Goal: Information Seeking & Learning: Learn about a topic

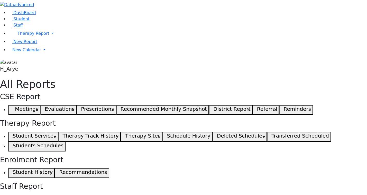
select select
click at [30, 21] on link "Student" at bounding box center [18, 18] width 21 height 5
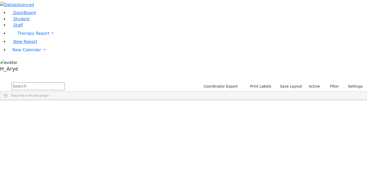
click at [65, 82] on input "text" at bounding box center [38, 86] width 54 height 8
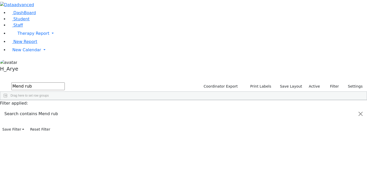
type input "Mend rub"
click at [92, 108] on div "א" at bounding box center [82, 111] width 19 height 7
click at [55, 108] on div "Mendel" at bounding box center [45, 111] width 19 height 7
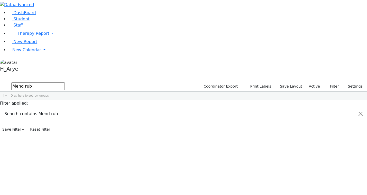
click at [240, 108] on div "Press SPACE to deselect this row." at bounding box center [231, 111] width 19 height 7
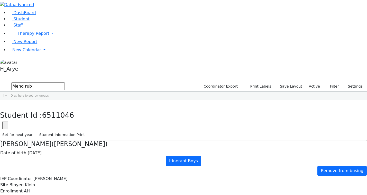
checkbox input "true"
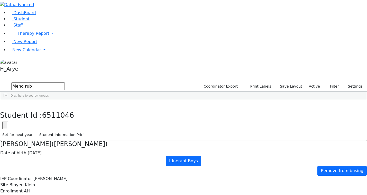
select select "210"
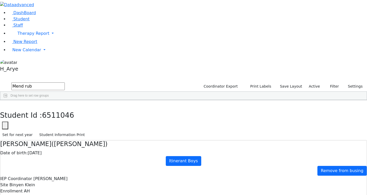
select select "212"
click at [7, 100] on button "button" at bounding box center [3, 105] width 7 height 11
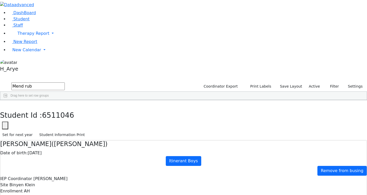
click at [65, 82] on input "Mend rub" at bounding box center [38, 86] width 54 height 8
type input "M"
type input "MO gros"
click at [205, 166] on div "[PERSON_NAME]" at bounding box center [195, 169] width 19 height 7
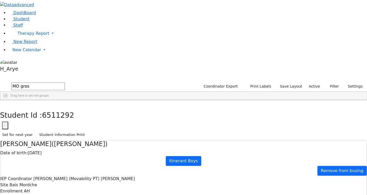
checkbox input "true"
select select "212"
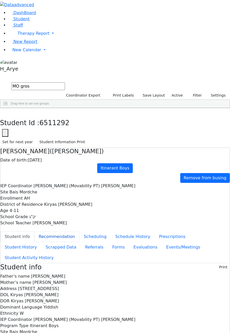
click at [76, 195] on button "Recommendation" at bounding box center [56, 236] width 45 height 11
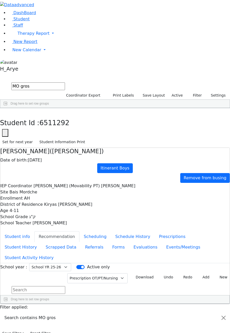
click at [52, 108] on div "Student Id : 6511292 Student Id 6511292 Cancel Save Set for next year Student I…" at bounding box center [115, 127] width 230 height 39
